Goal: Task Accomplishment & Management: Use online tool/utility

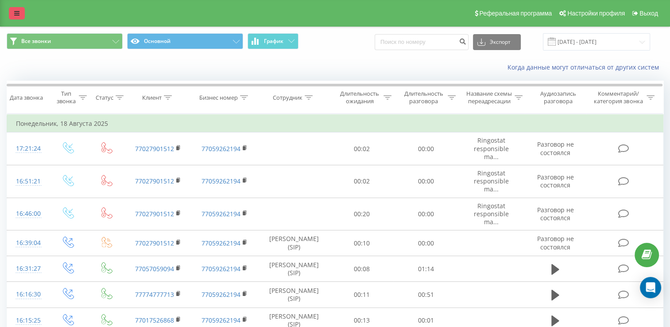
click at [16, 12] on icon at bounding box center [16, 13] width 5 height 6
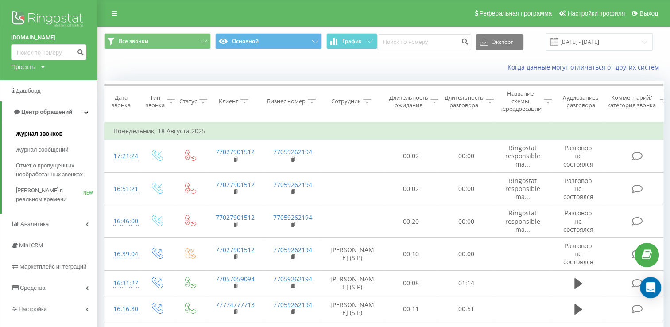
click at [27, 134] on span "Журнал звонков" at bounding box center [39, 133] width 47 height 9
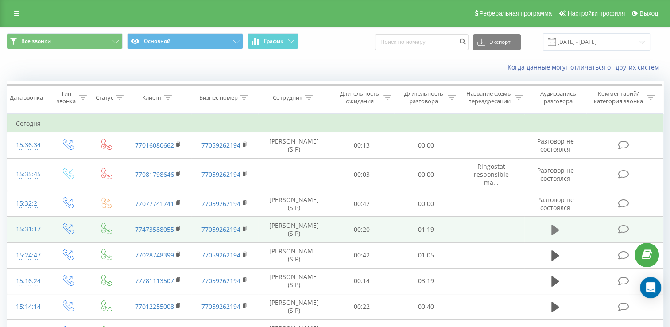
click at [556, 235] on icon at bounding box center [556, 230] width 8 height 11
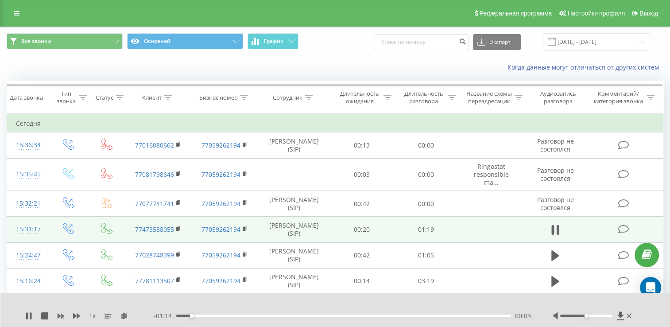
click at [597, 317] on div at bounding box center [593, 315] width 81 height 9
click at [28, 315] on icon at bounding box center [28, 315] width 7 height 7
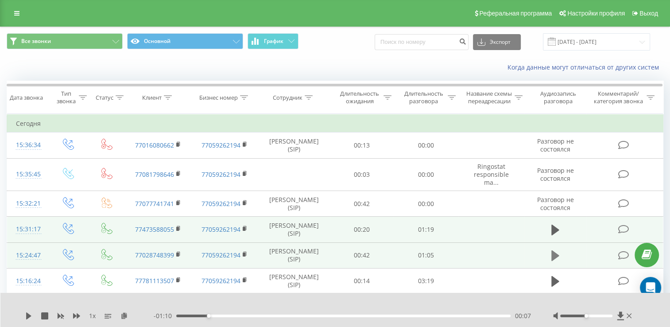
click at [555, 261] on icon at bounding box center [556, 255] width 8 height 11
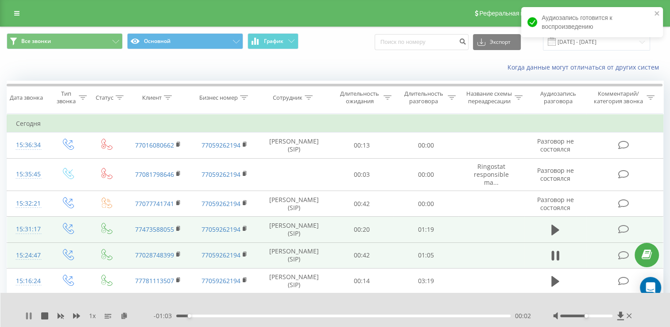
click at [30, 316] on icon at bounding box center [31, 315] width 2 height 7
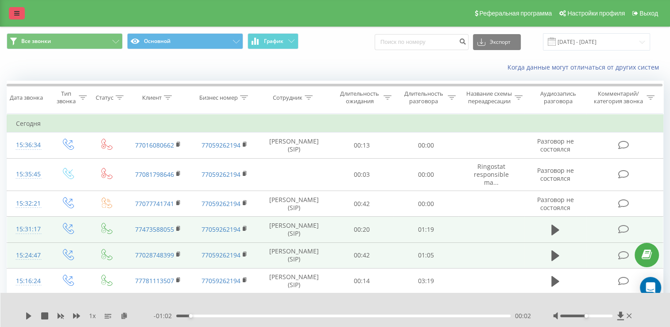
click at [18, 18] on link at bounding box center [17, 13] width 16 height 12
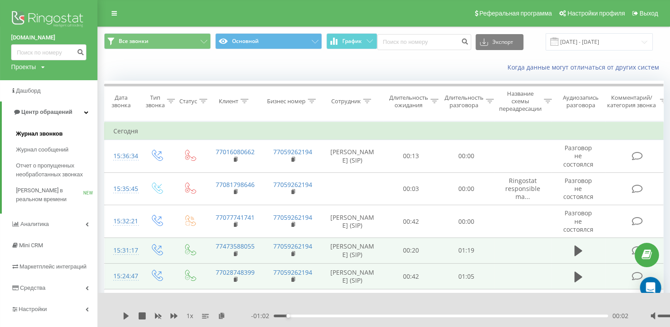
click at [28, 136] on span "Журнал звонков" at bounding box center [39, 133] width 47 height 9
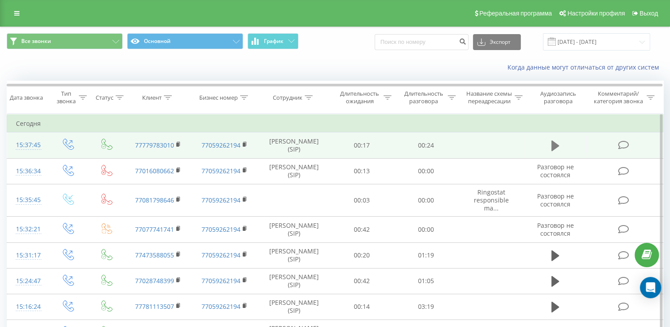
click at [555, 151] on icon at bounding box center [556, 145] width 8 height 11
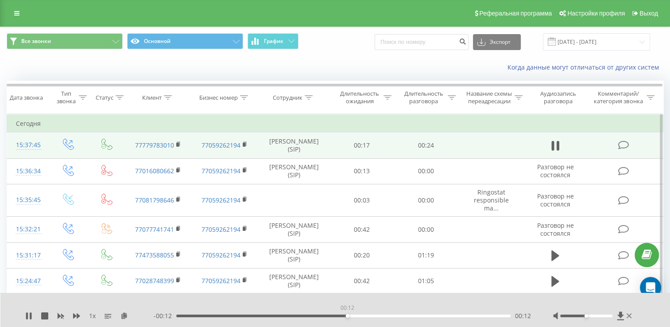
click at [347, 315] on div "00:12" at bounding box center [343, 316] width 334 height 3
click at [30, 315] on icon at bounding box center [31, 315] width 2 height 7
click at [15, 10] on link at bounding box center [17, 13] width 16 height 12
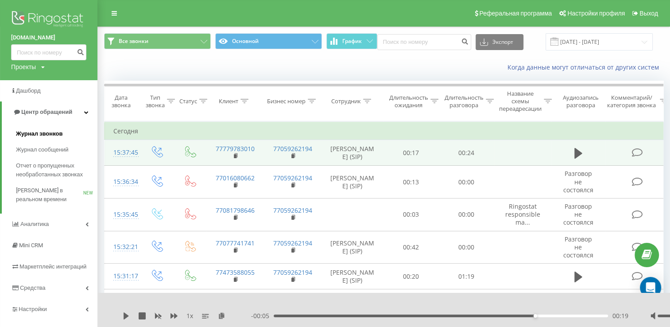
click at [28, 134] on span "Журнал звонков" at bounding box center [39, 133] width 47 height 9
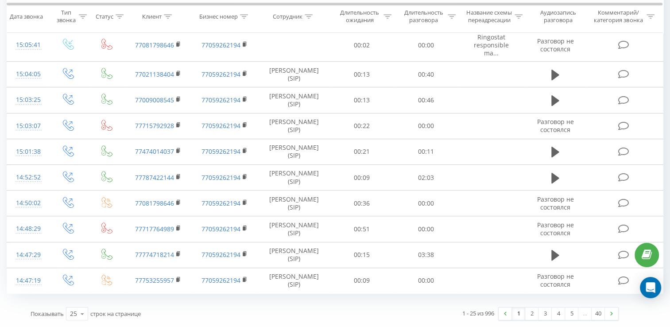
scroll to position [522, 0]
click at [76, 311] on div "25" at bounding box center [73, 313] width 7 height 9
click at [78, 299] on span "100" at bounding box center [75, 301] width 11 height 8
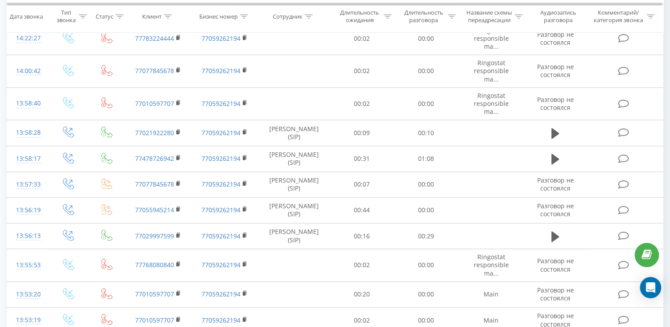
scroll to position [898, 0]
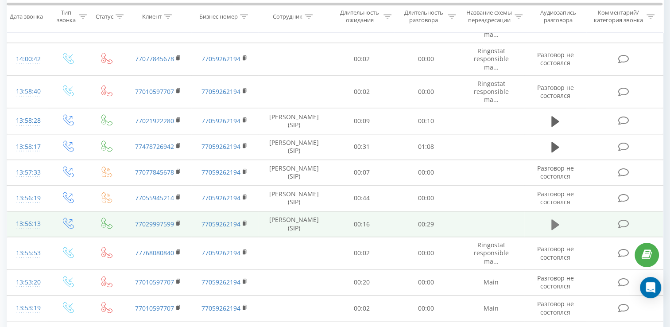
click at [558, 226] on icon at bounding box center [556, 224] width 8 height 12
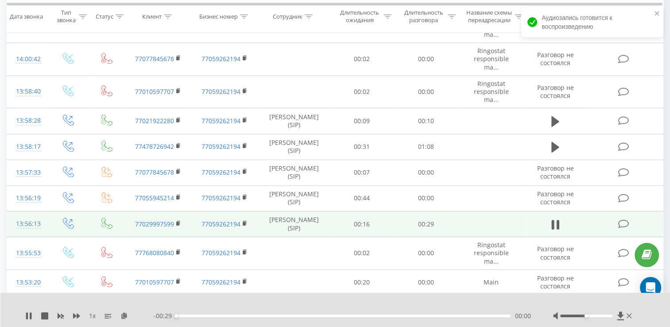
click at [598, 317] on div at bounding box center [593, 315] width 81 height 9
click at [599, 316] on div at bounding box center [586, 316] width 52 height 3
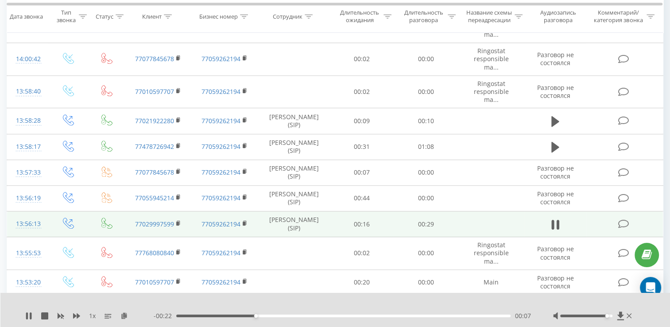
drag, startPoint x: 603, startPoint y: 316, endPoint x: 608, endPoint y: 319, distance: 5.6
click at [608, 319] on div at bounding box center [593, 315] width 81 height 9
click at [608, 315] on div "Accessibility label" at bounding box center [608, 316] width 4 height 4
click at [606, 316] on div "Accessibility label" at bounding box center [608, 316] width 4 height 4
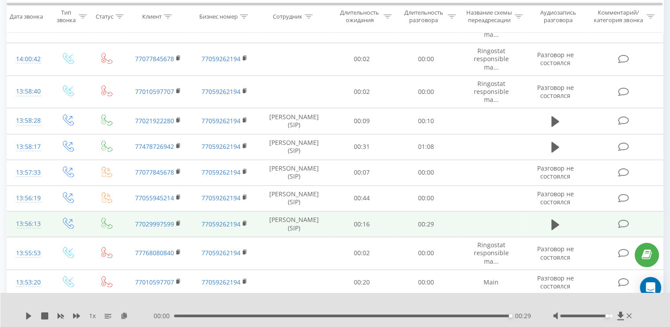
click at [28, 317] on icon at bounding box center [28, 315] width 5 height 7
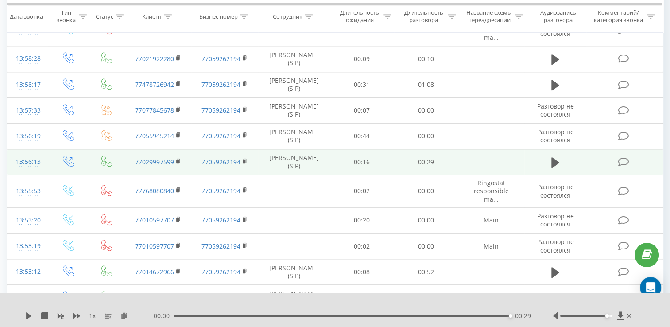
scroll to position [1471, 0]
